Goal: Navigation & Orientation: Find specific page/section

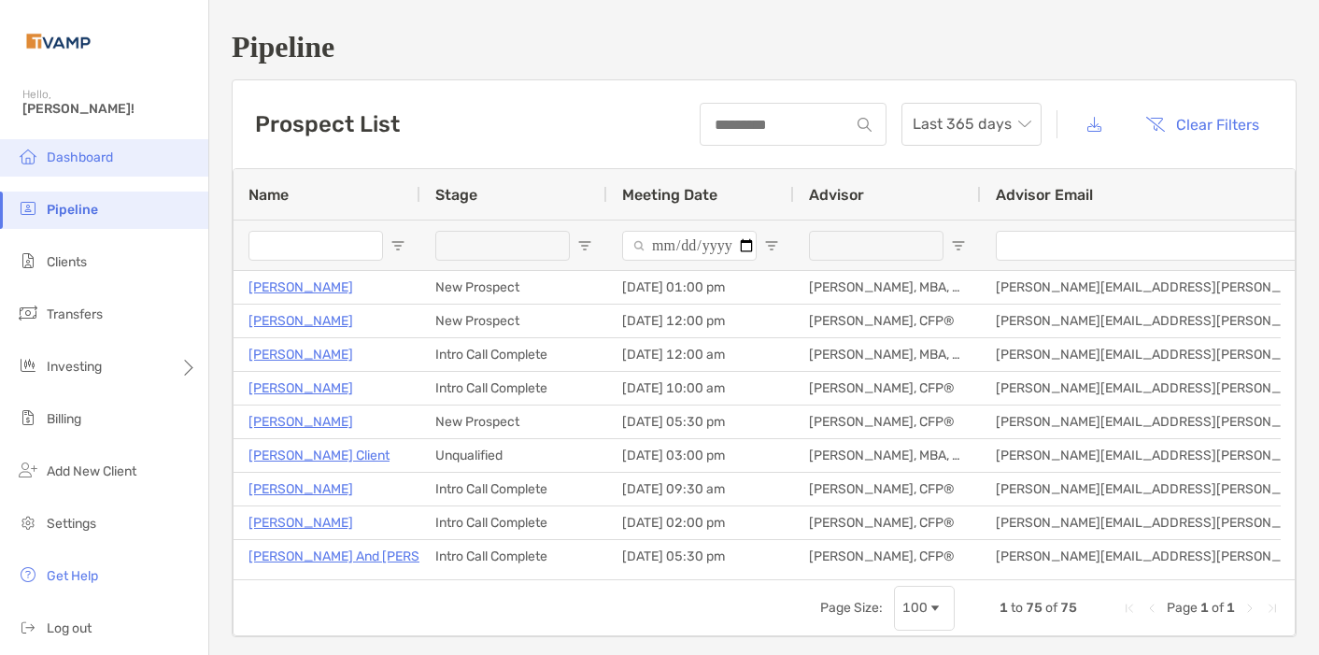
click at [86, 158] on span "Dashboard" at bounding box center [80, 157] width 66 height 16
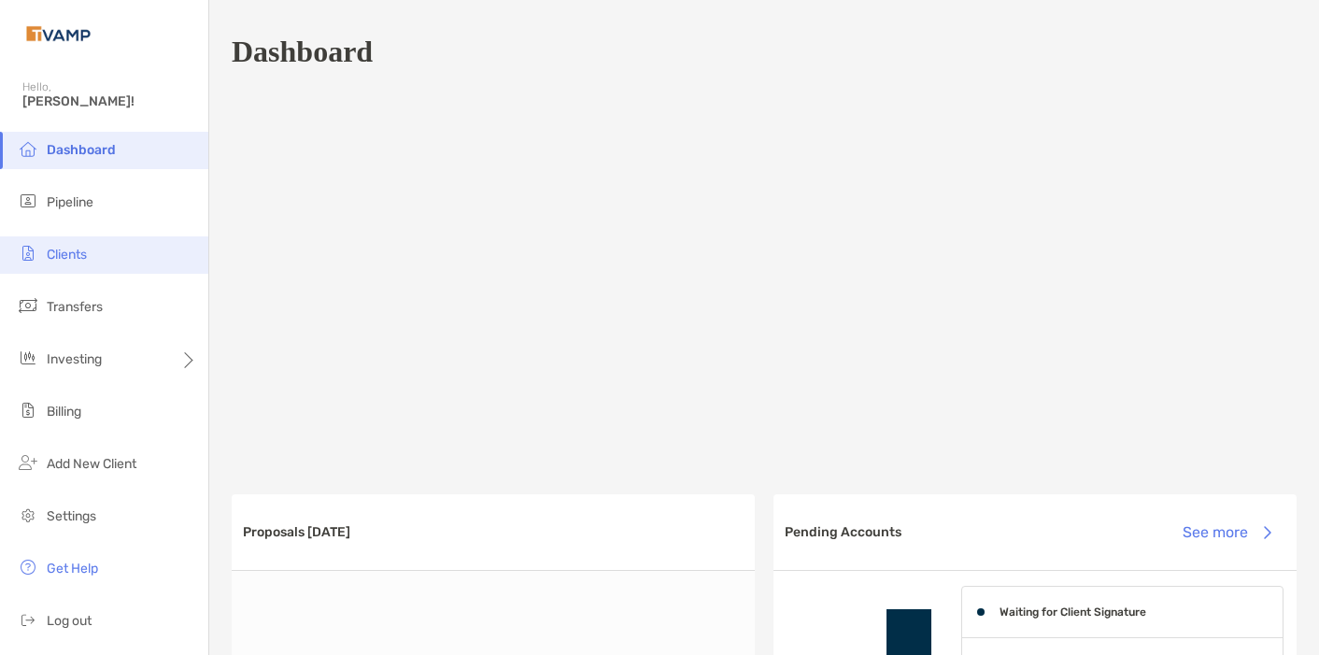
scroll to position [7, 0]
click at [64, 254] on span "Clients" at bounding box center [67, 255] width 40 height 16
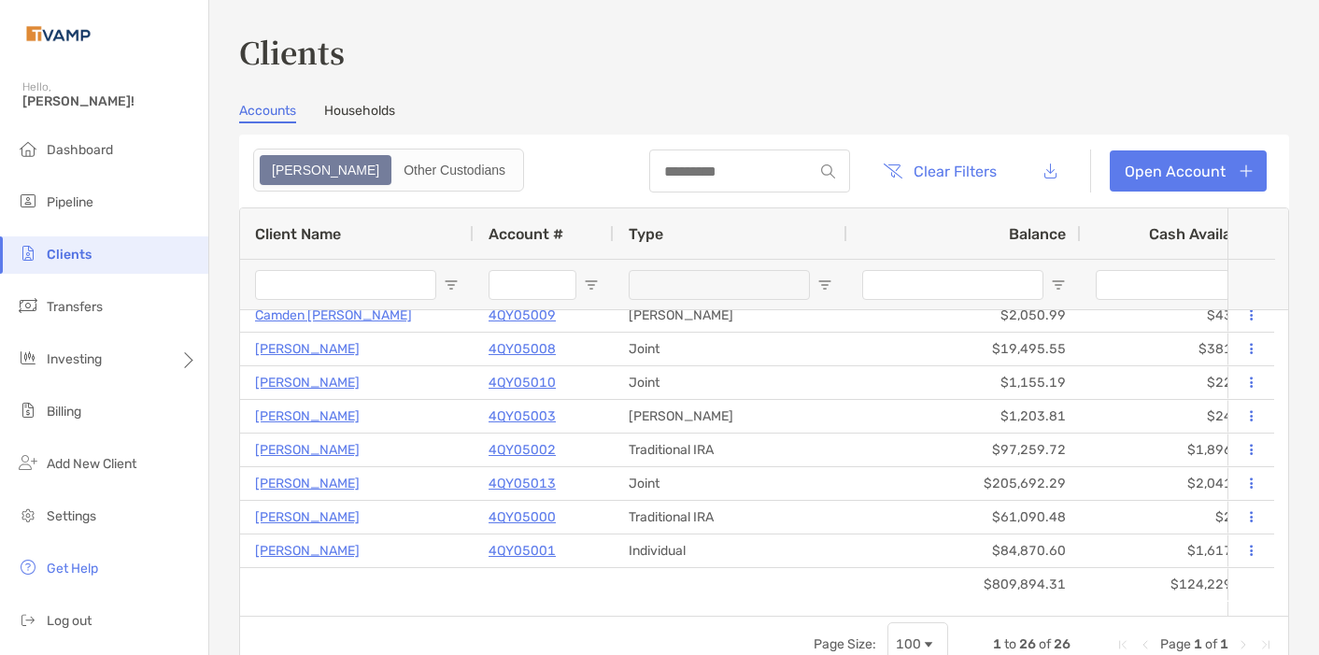
click at [368, 99] on div "Clients Accounts Households Zoe Other Custodians Clear Filters Open Account 1 t…" at bounding box center [764, 351] width 1050 height 643
click at [366, 114] on link "Households" at bounding box center [359, 113] width 71 height 21
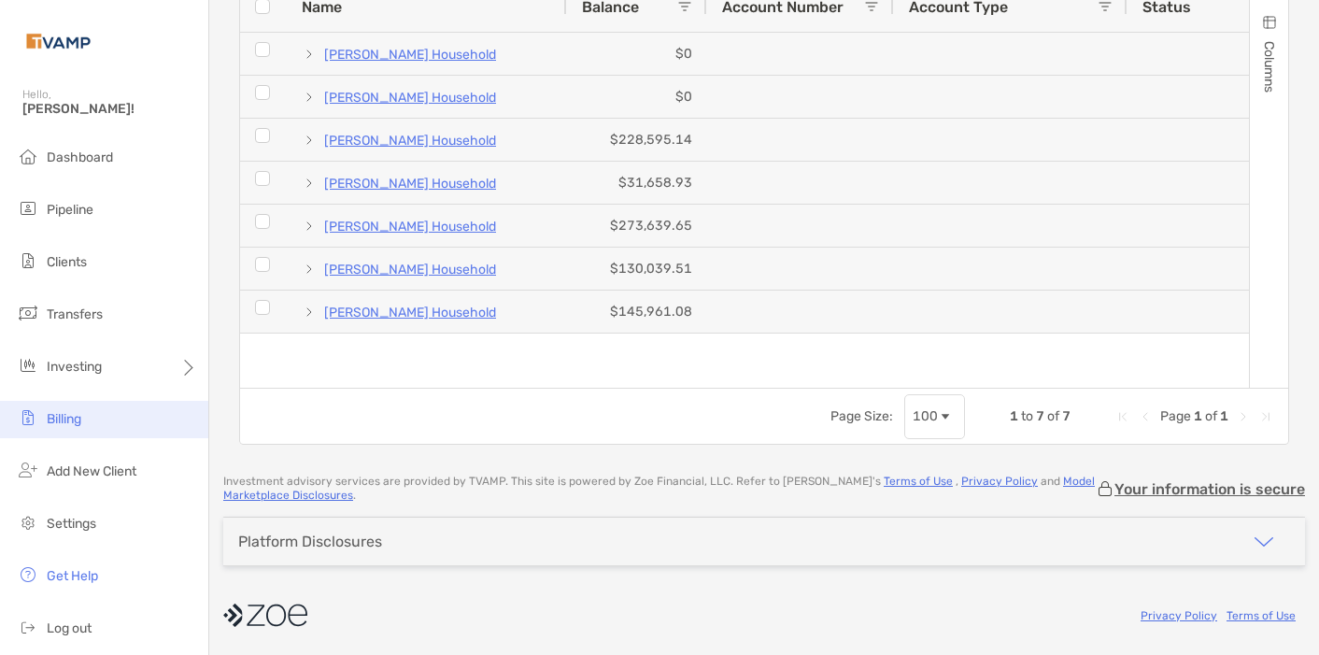
click at [56, 420] on span "Billing" at bounding box center [64, 419] width 35 height 16
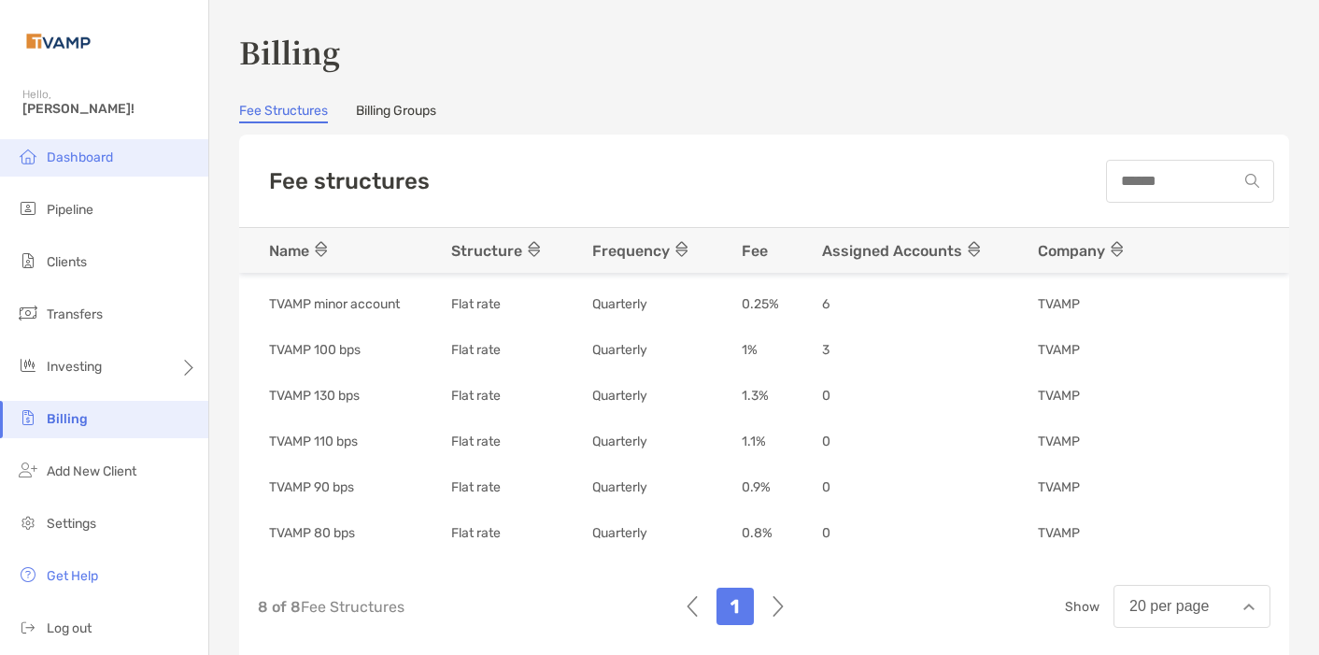
click at [93, 164] on span "Dashboard" at bounding box center [80, 157] width 66 height 16
